Goal: Information Seeking & Learning: Learn about a topic

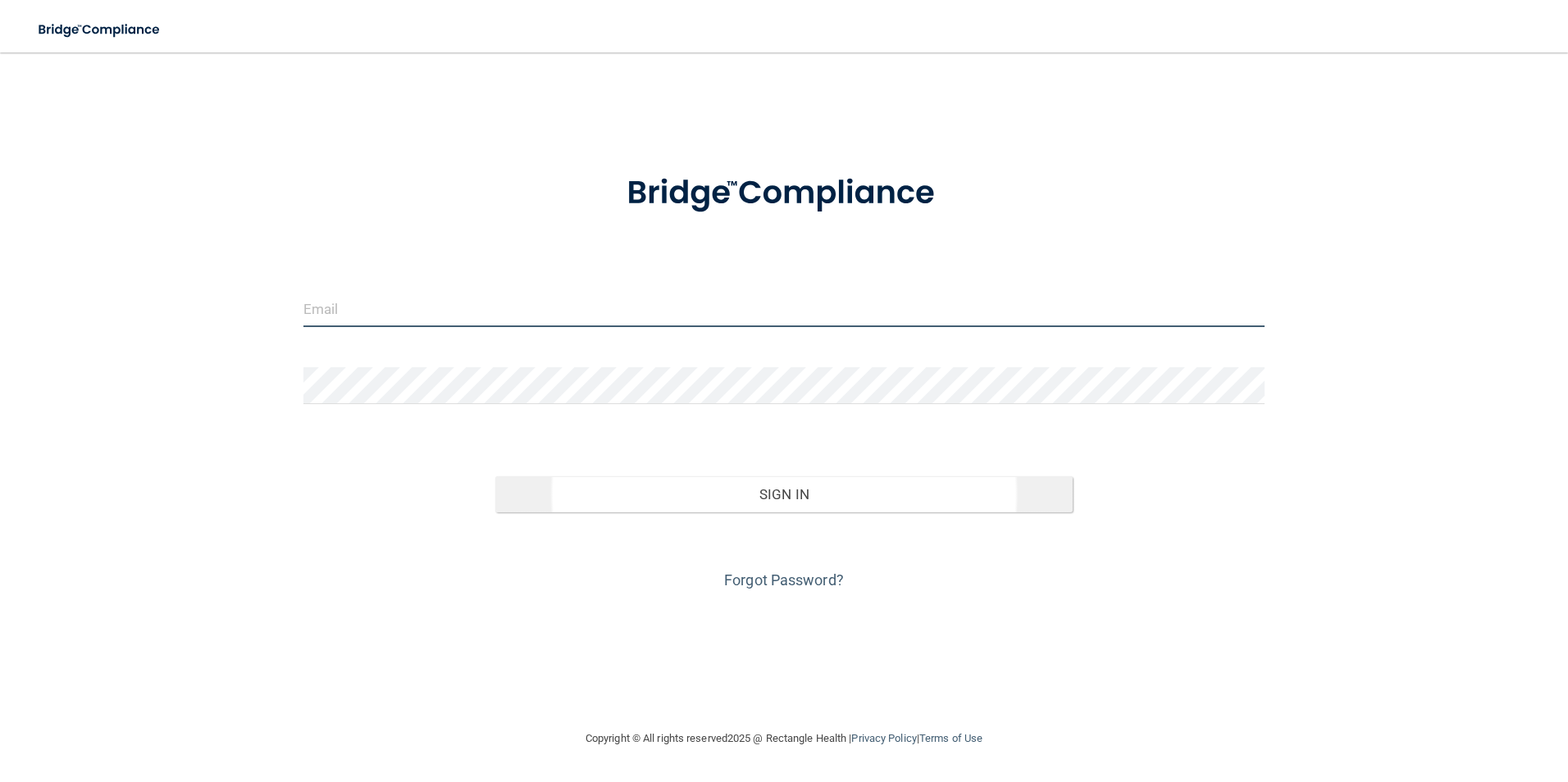
type input "Ivetter918@yahoo.com"
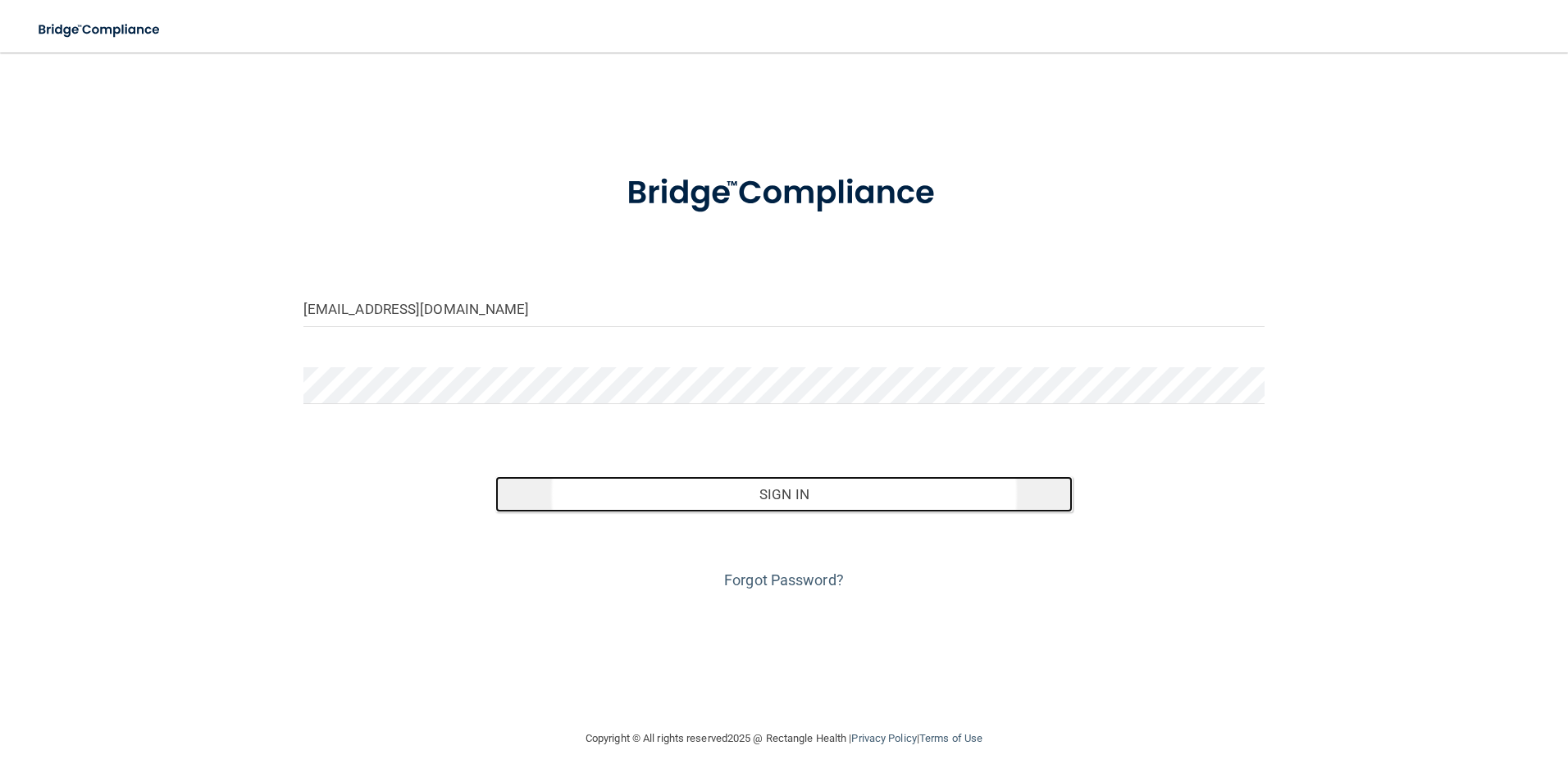
click at [758, 495] on button "Sign In" at bounding box center [783, 494] width 577 height 36
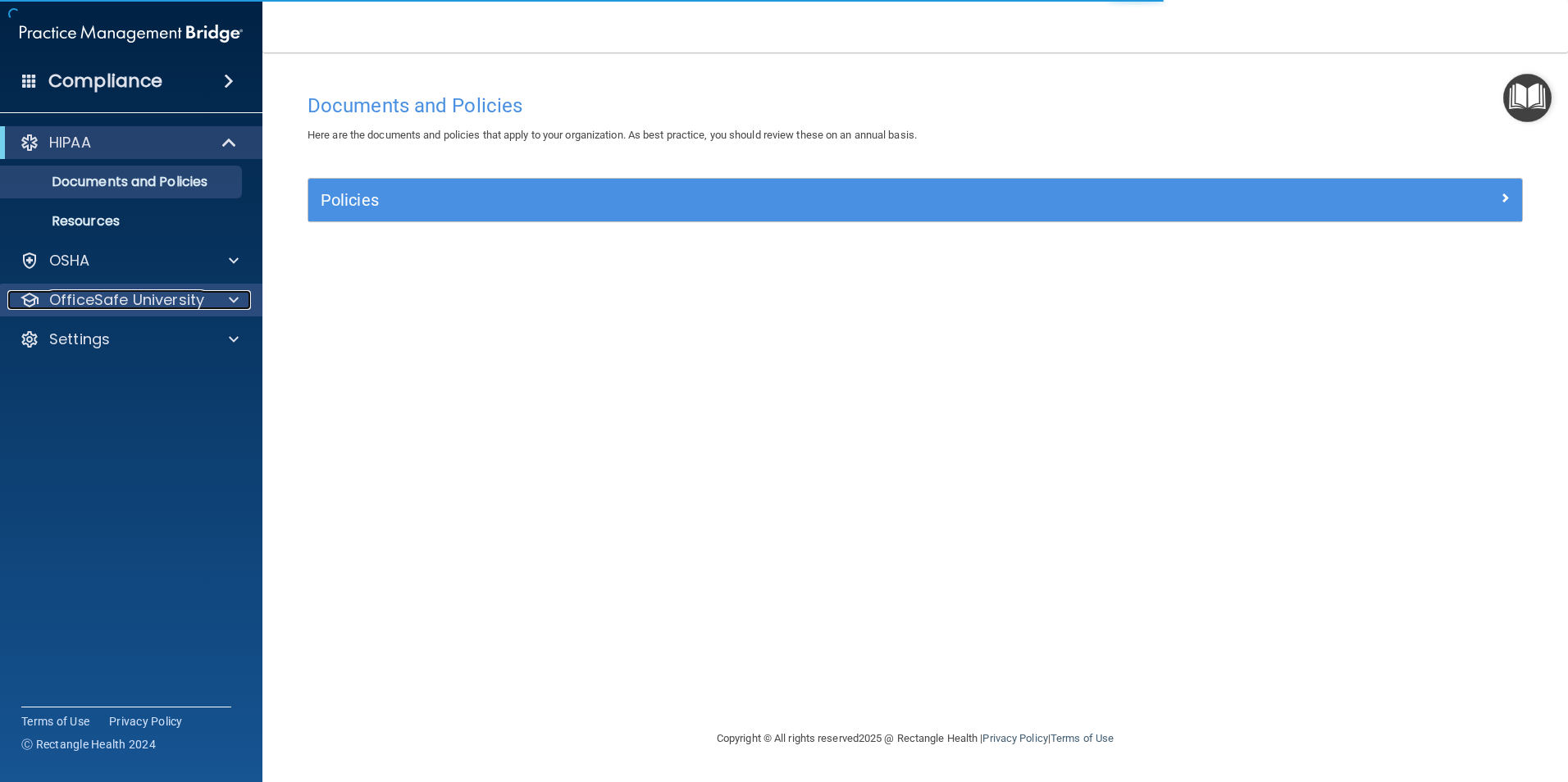
click at [238, 296] on span at bounding box center [234, 300] width 10 height 20
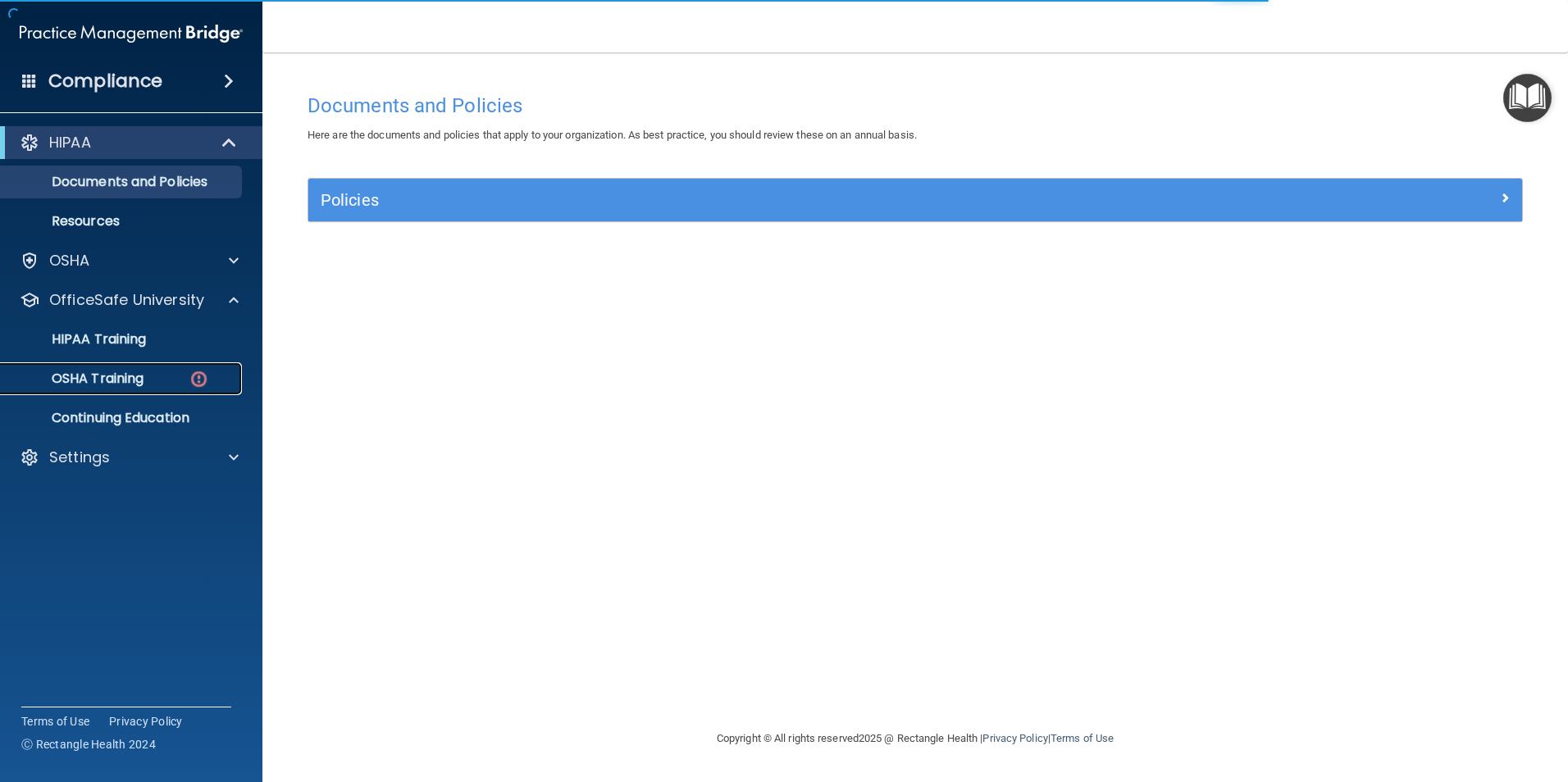
click at [199, 382] on img at bounding box center [199, 379] width 21 height 21
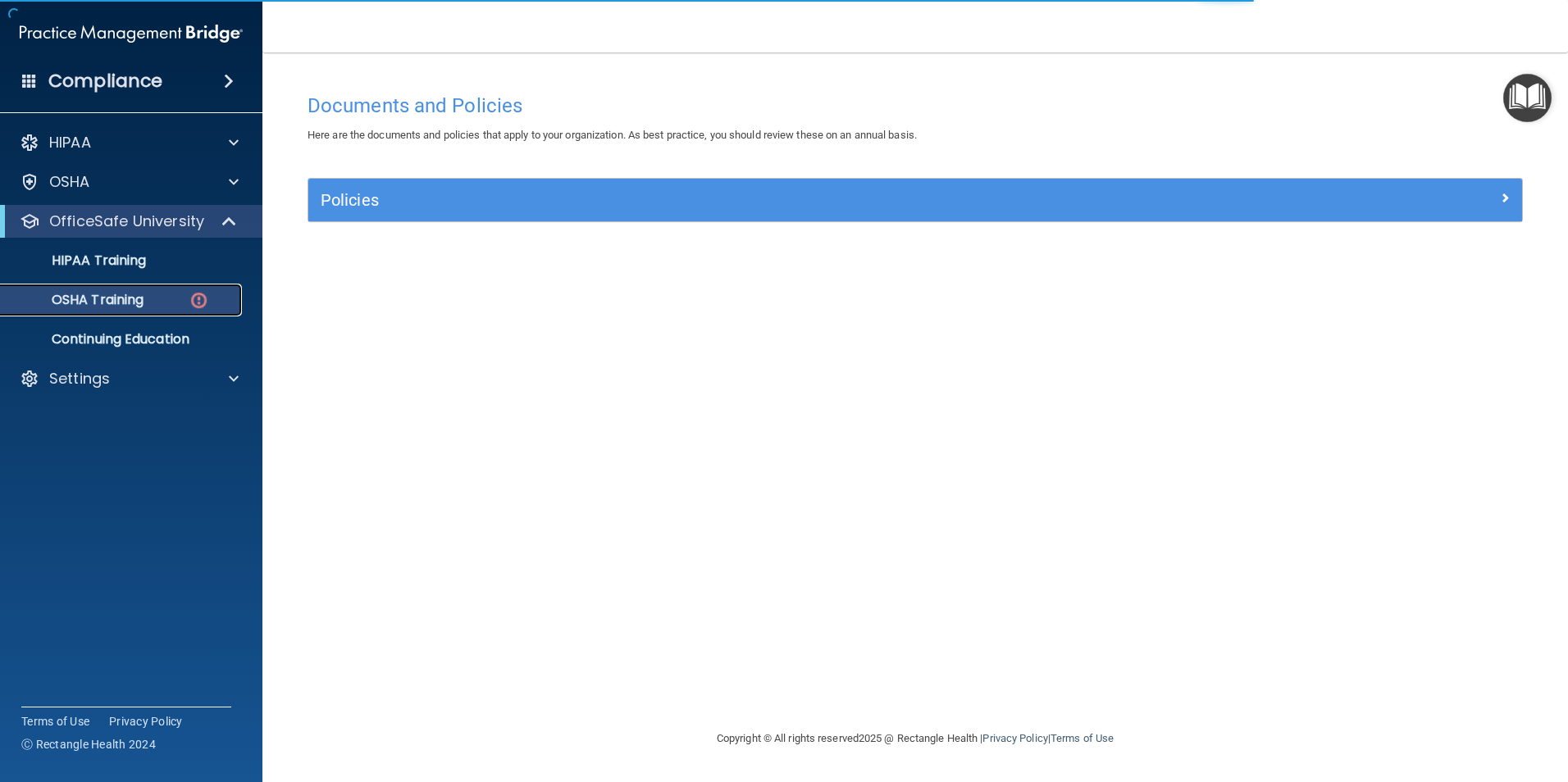
click at [202, 301] on img at bounding box center [199, 300] width 21 height 21
click at [201, 300] on img at bounding box center [199, 300] width 21 height 21
click at [199, 298] on img at bounding box center [199, 300] width 21 height 21
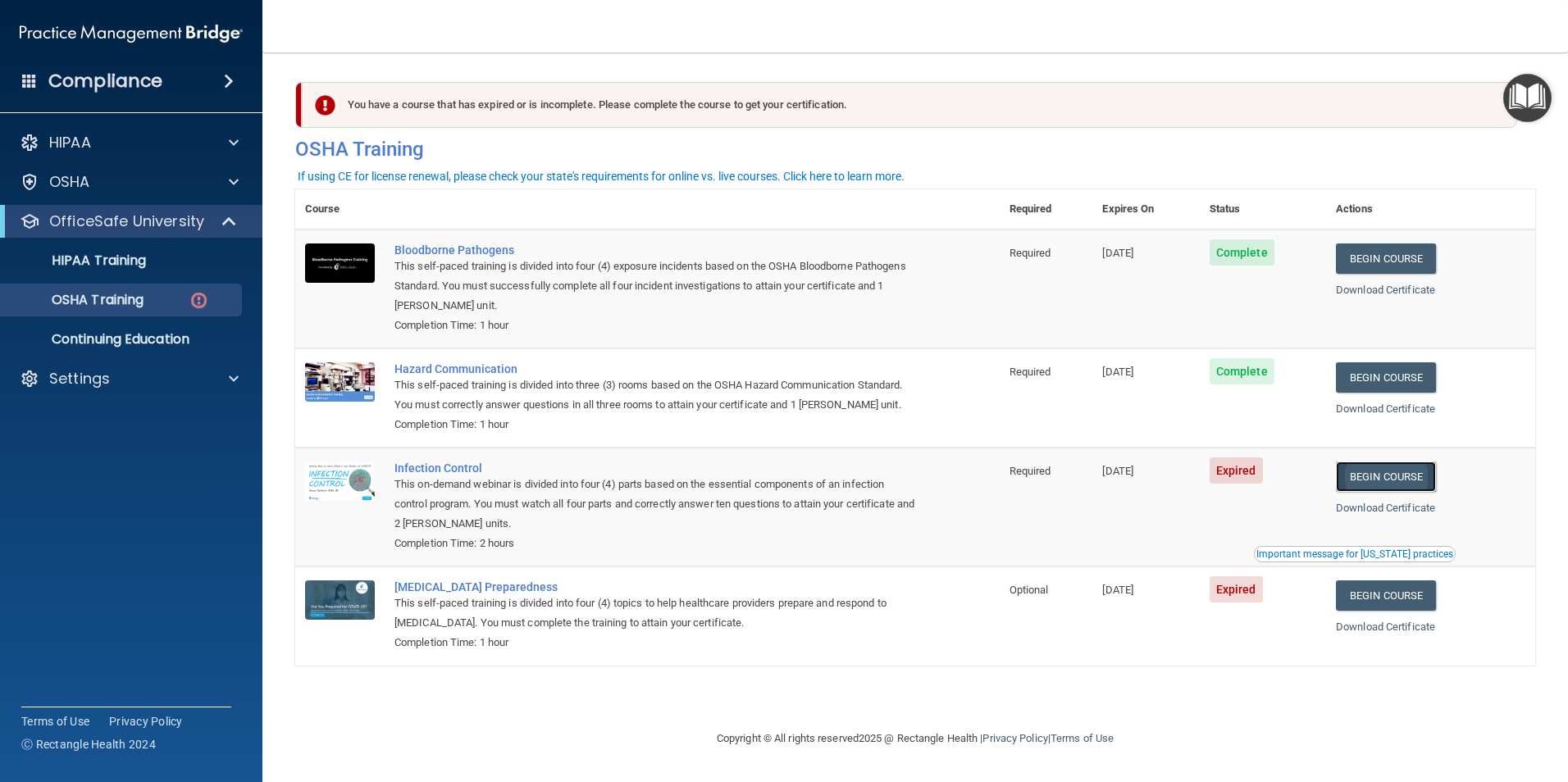
click at [1386, 477] on link "Begin Course" at bounding box center [1385, 476] width 100 height 31
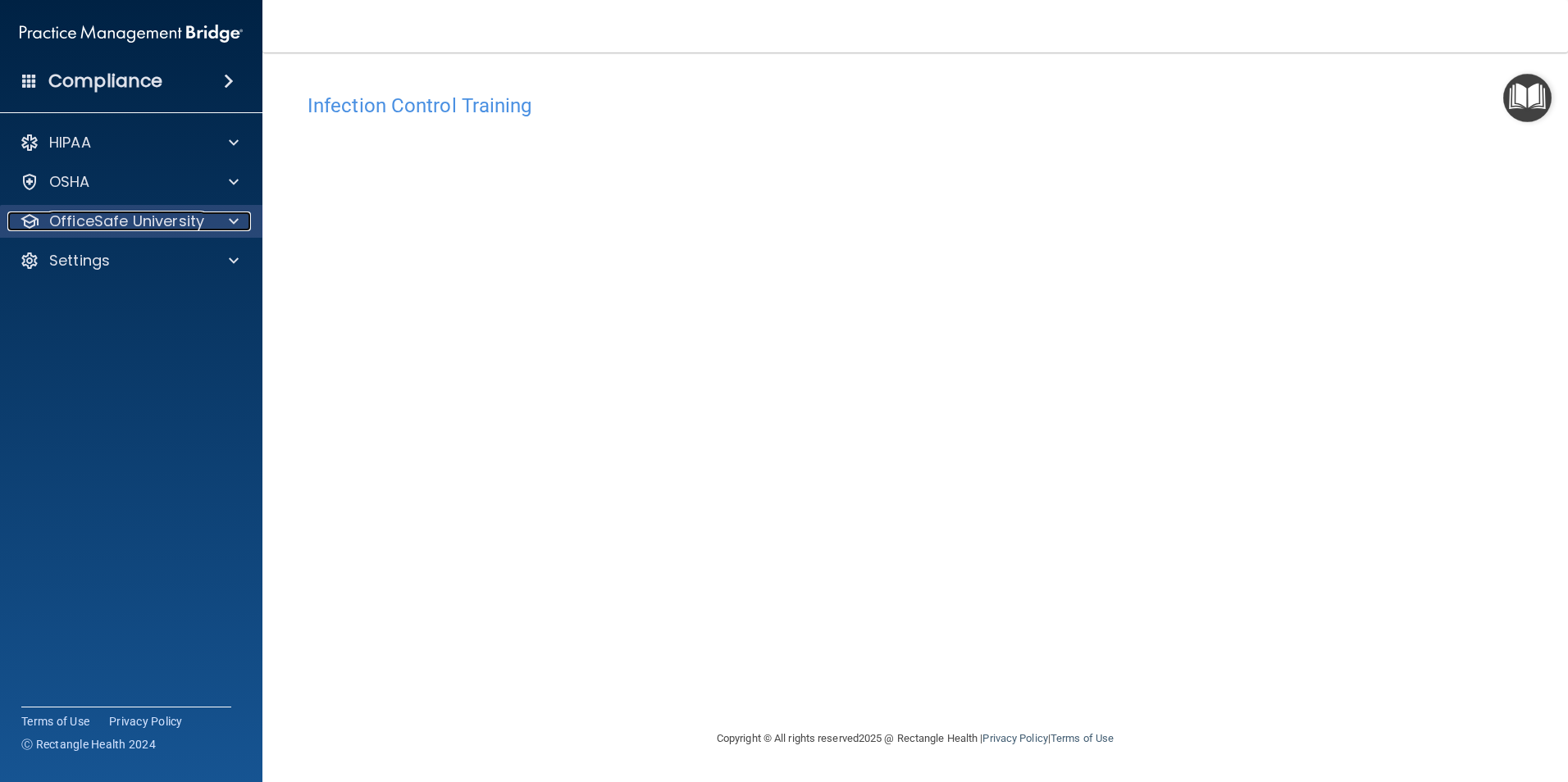
click at [155, 223] on p "OfficeSafe University" at bounding box center [127, 222] width 155 height 20
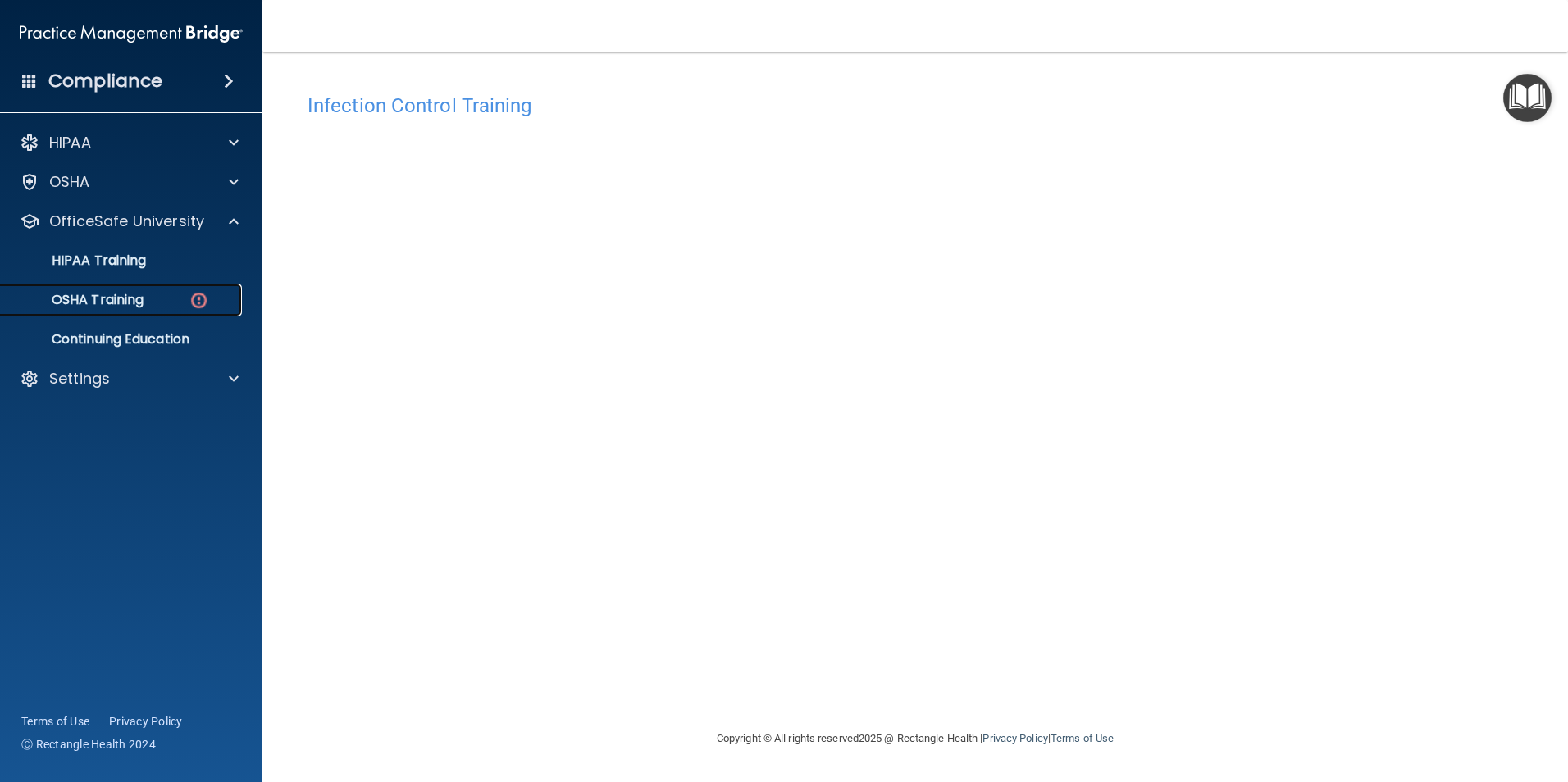
click at [198, 300] on img at bounding box center [199, 300] width 21 height 21
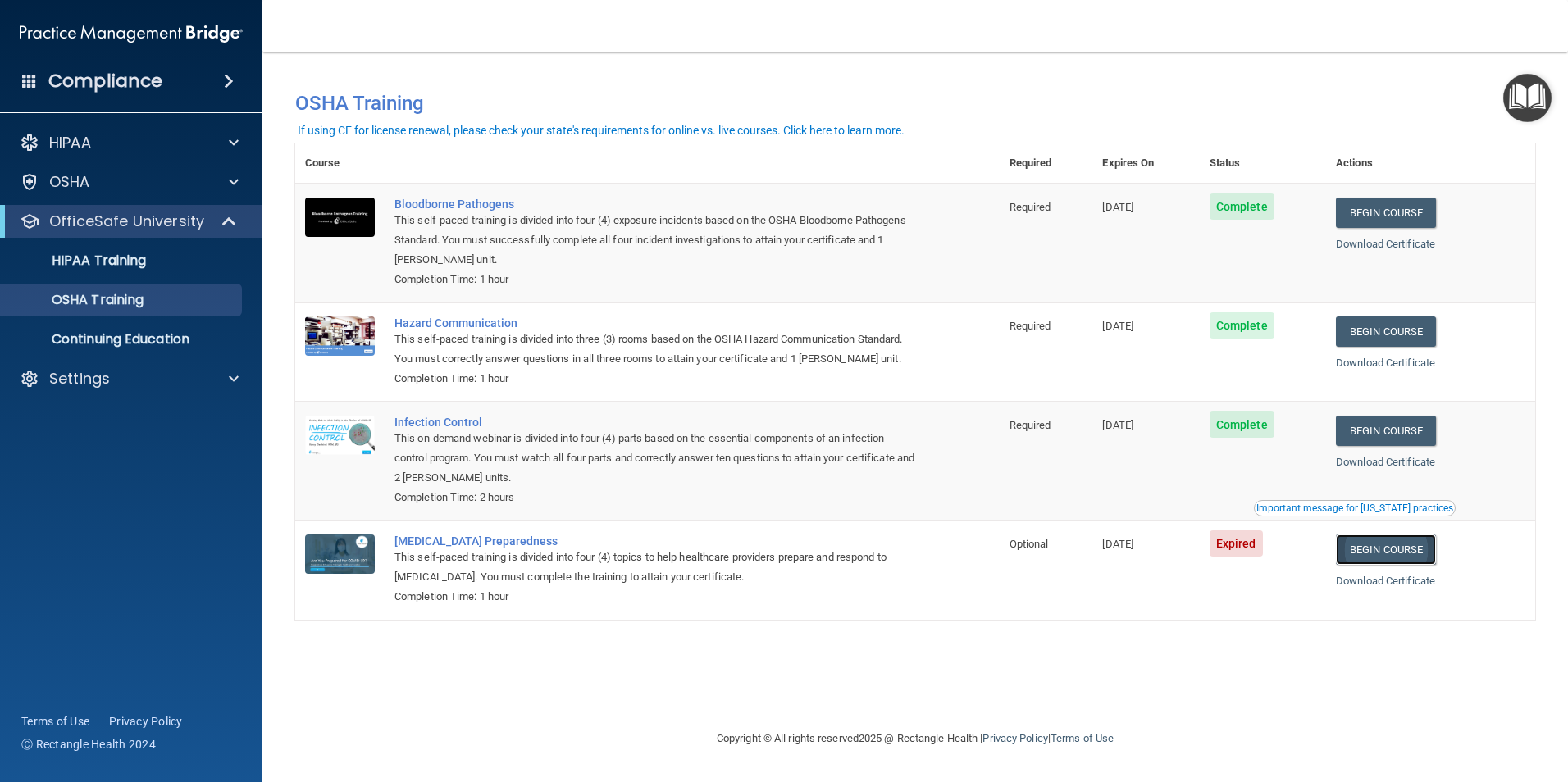
click at [1383, 550] on link "Begin Course" at bounding box center [1385, 549] width 100 height 31
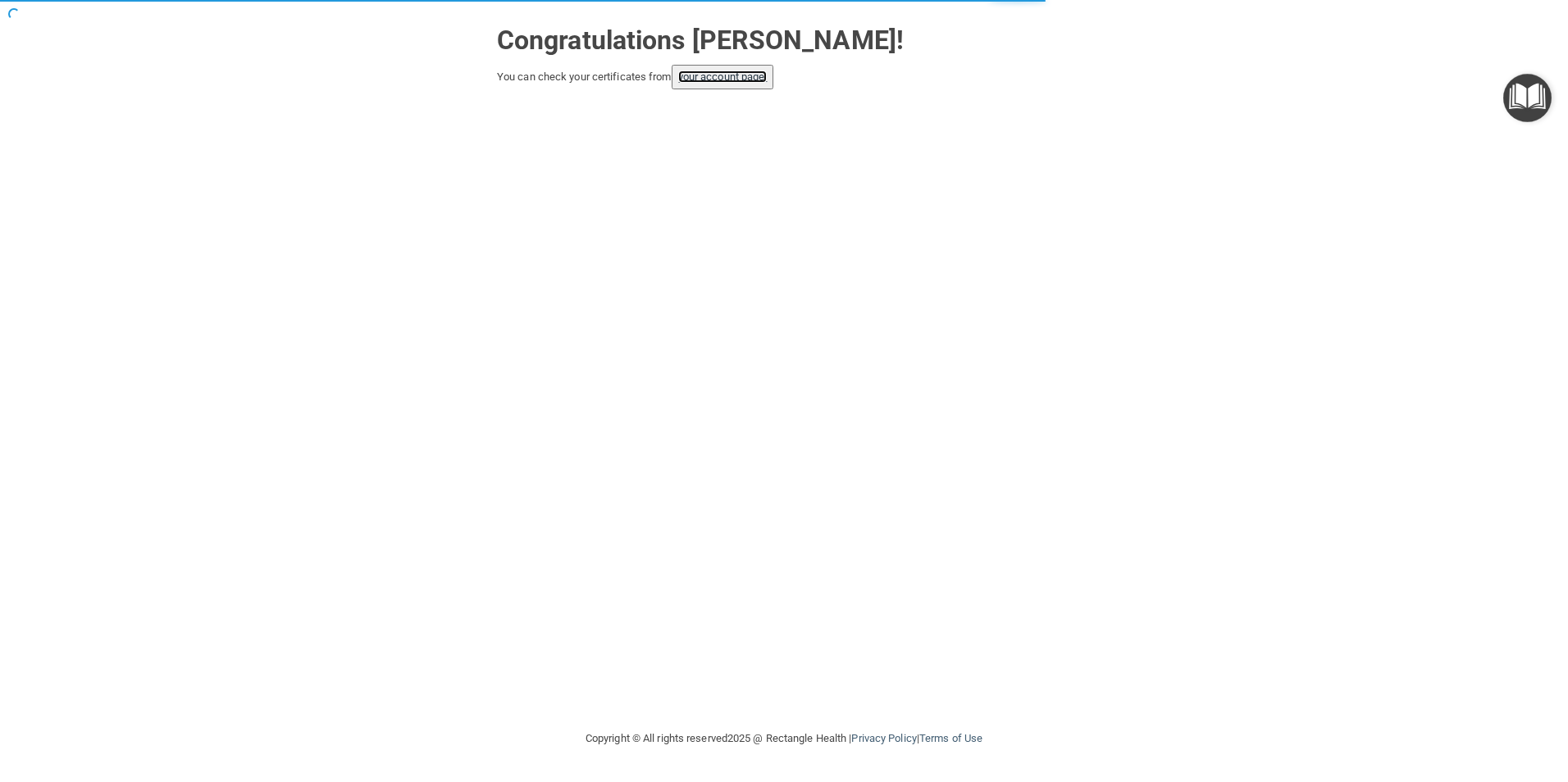
click at [735, 73] on link "your account page!" at bounding box center [723, 76] width 89 height 12
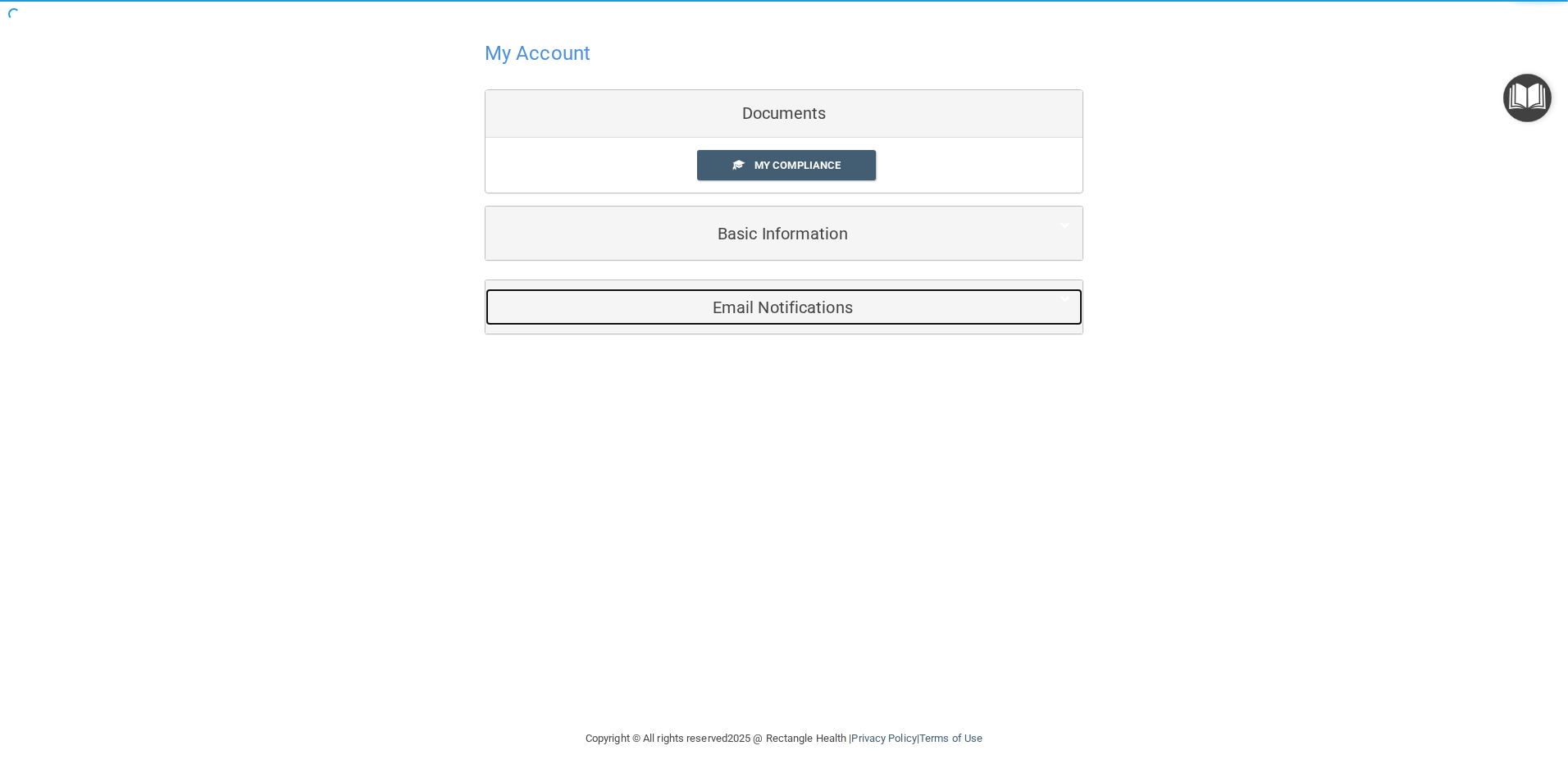
click at [801, 306] on h5 "Email Notifications" at bounding box center [759, 308] width 523 height 18
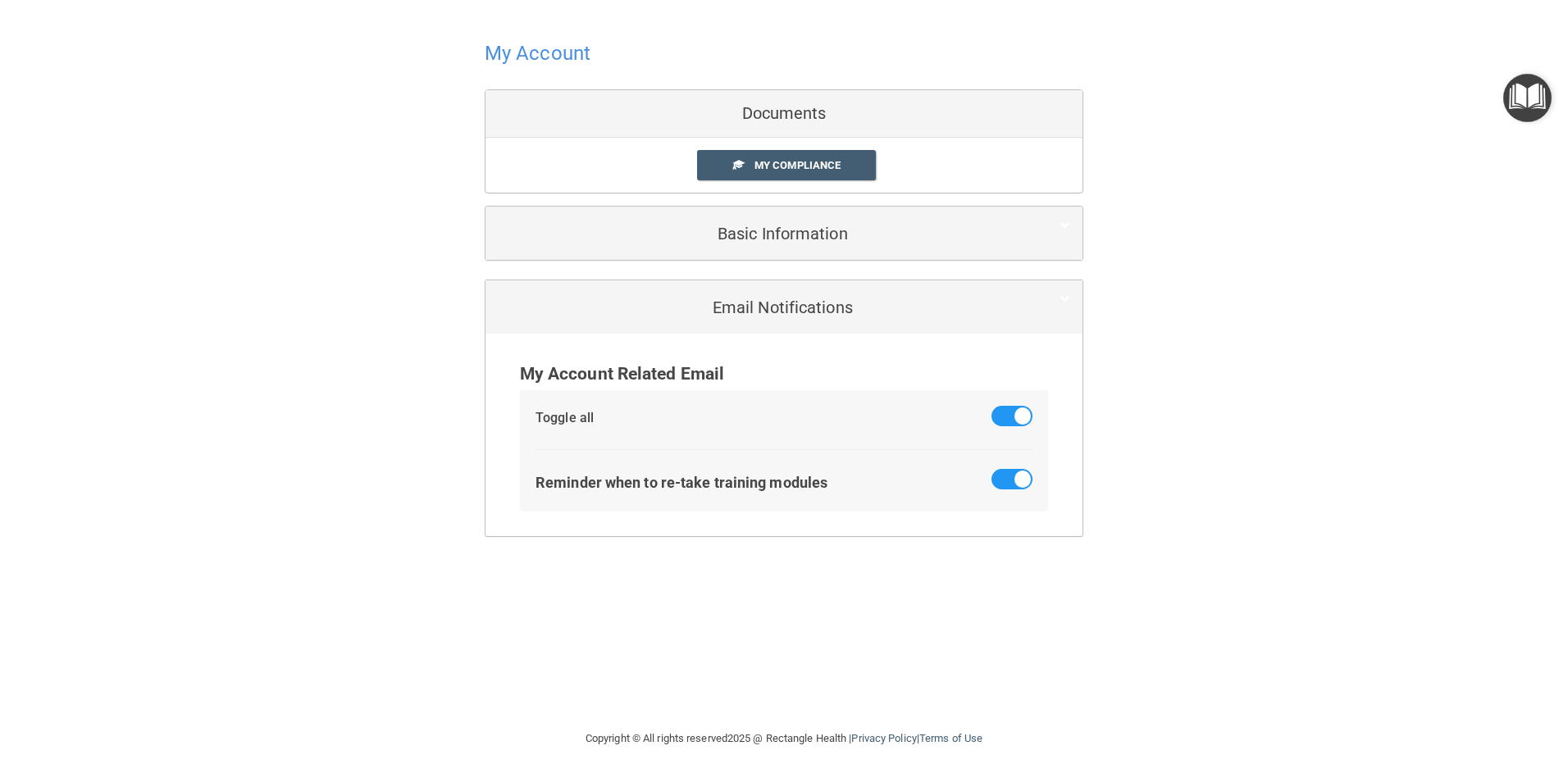
click at [1291, 258] on div "My Account Documents My Compliance My Compliance My BAA Basic Information Full …" at bounding box center [784, 286] width 1503 height 539
click at [745, 166] on link "My Compliance" at bounding box center [786, 165] width 179 height 31
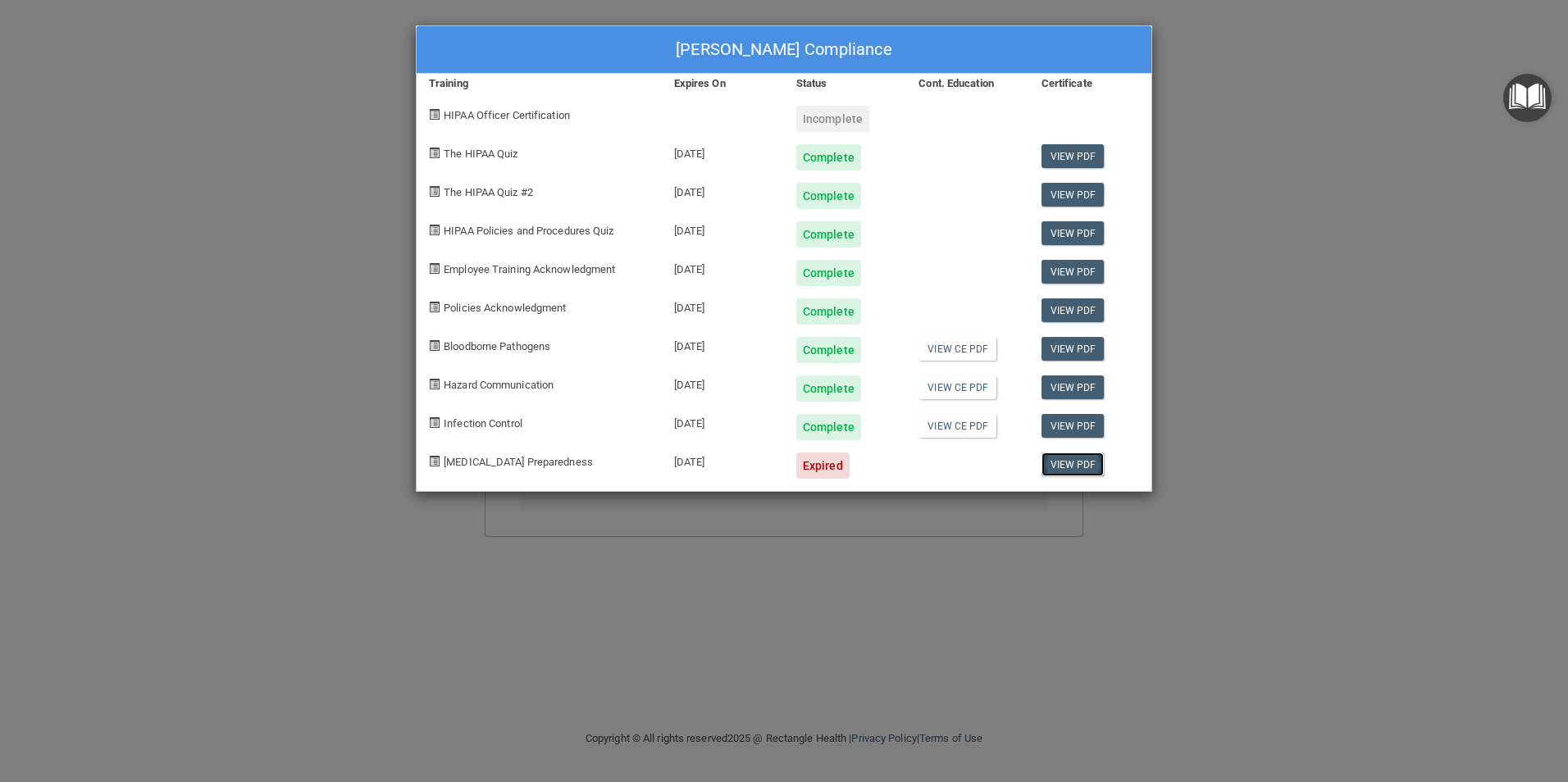
click at [1085, 459] on link "View PDF" at bounding box center [1073, 464] width 63 height 24
click at [961, 389] on link "View CE PDF" at bounding box center [957, 387] width 78 height 24
click at [954, 353] on link "View CE PDF" at bounding box center [957, 348] width 78 height 24
